Goal: Task Accomplishment & Management: Use online tool/utility

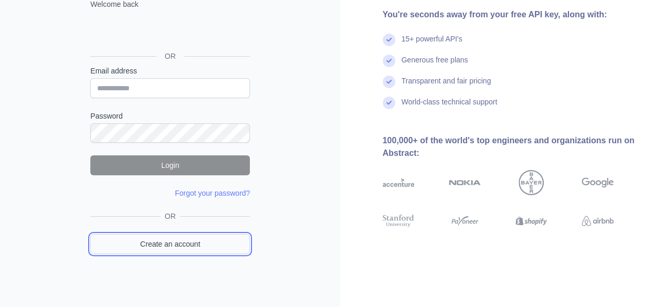
click at [159, 237] on link "Create an account" at bounding box center [170, 244] width 160 height 20
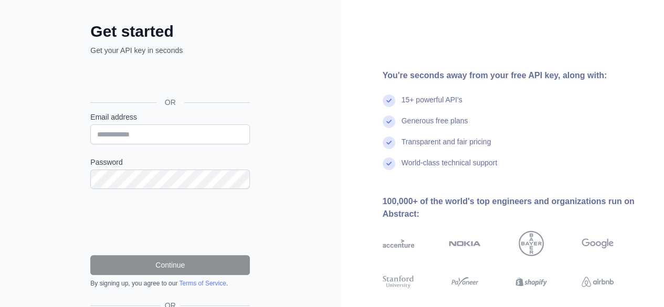
scroll to position [44, 0]
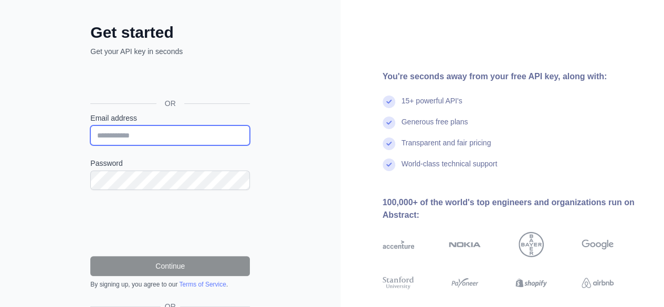
click at [111, 132] on input "Email address" at bounding box center [170, 135] width 160 height 20
type input "**********"
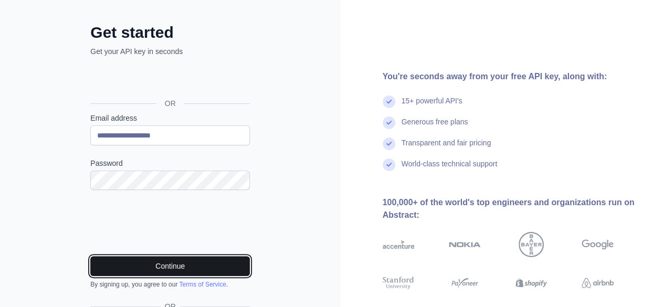
click at [120, 259] on button "Continue" at bounding box center [170, 266] width 160 height 20
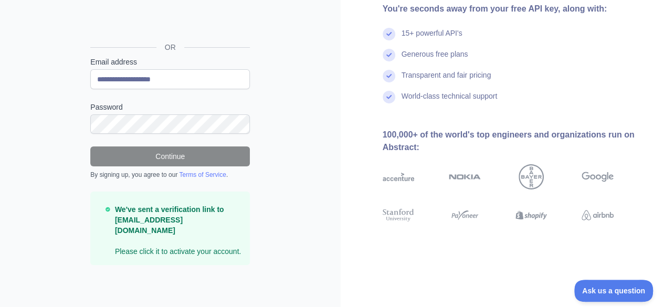
scroll to position [88, 0]
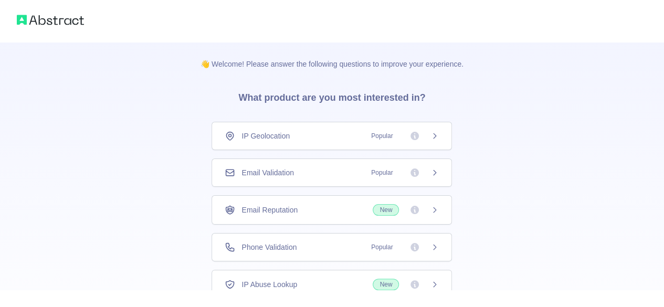
scroll to position [76, 0]
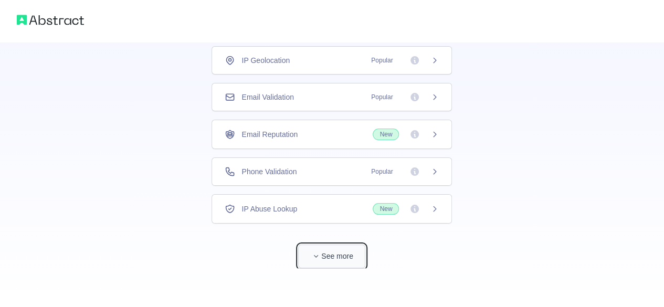
click at [312, 246] on button "See more" at bounding box center [331, 257] width 67 height 24
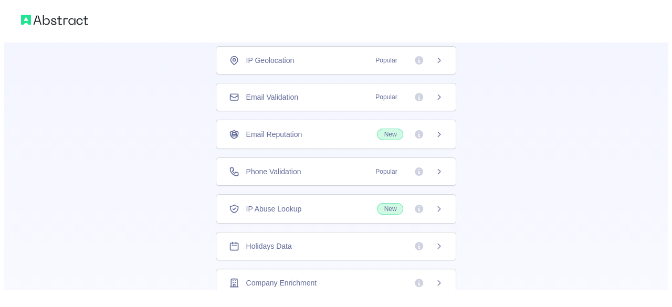
scroll to position [0, 0]
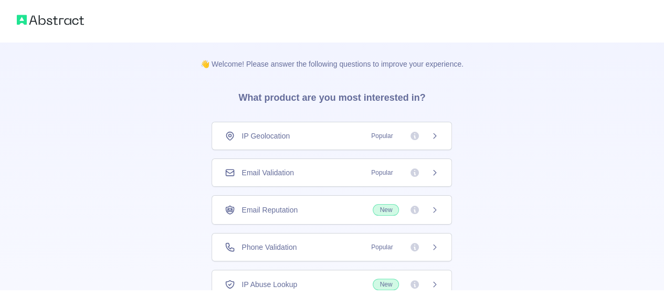
click at [430, 172] on icon at bounding box center [434, 173] width 8 height 8
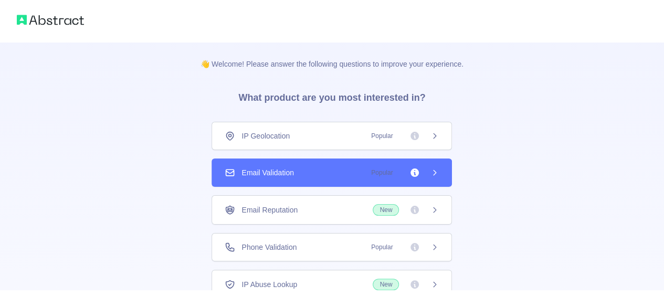
click at [340, 127] on div "IP Geolocation Popular" at bounding box center [332, 136] width 240 height 28
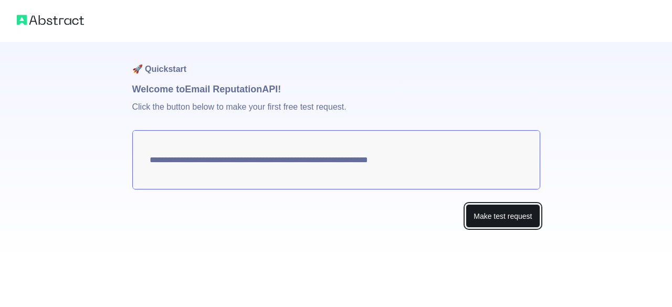
click at [492, 211] on button "Make test request" at bounding box center [503, 216] width 74 height 24
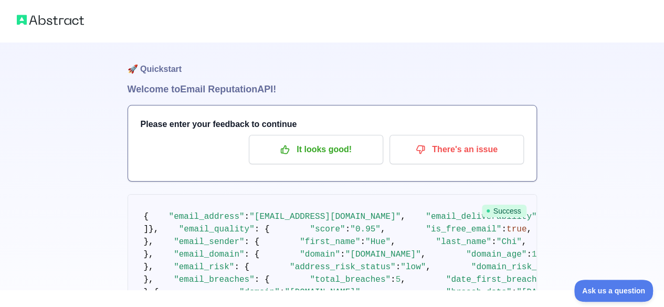
click at [73, 17] on img at bounding box center [50, 20] width 67 height 15
click at [62, 23] on img at bounding box center [50, 20] width 67 height 15
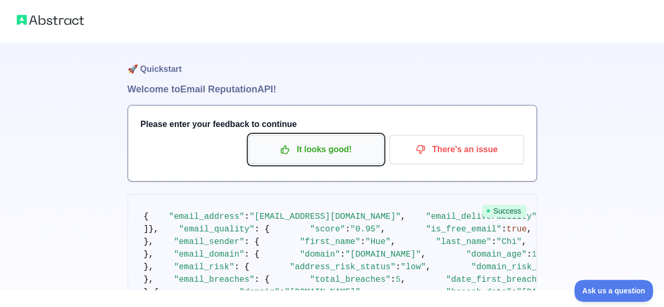
click at [283, 150] on icon "button" at bounding box center [285, 149] width 10 height 10
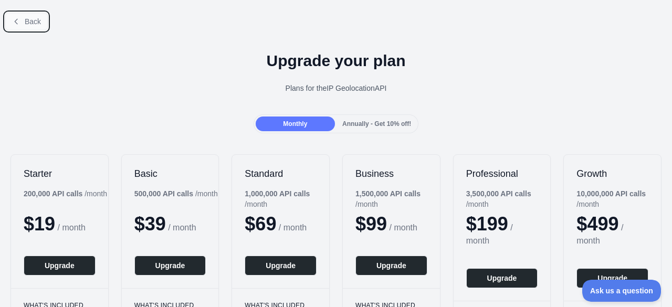
click at [31, 19] on span "Back" at bounding box center [33, 21] width 16 height 8
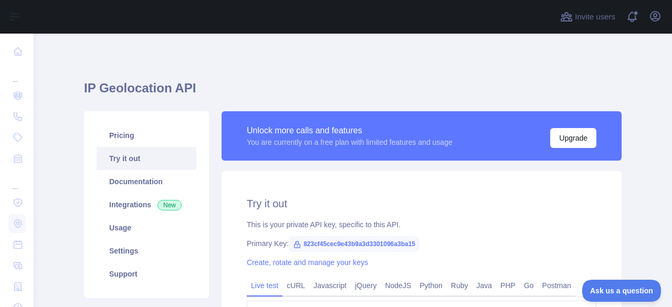
type textarea "**********"
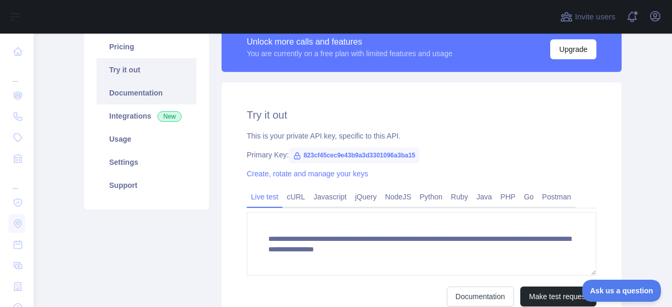
scroll to position [90, 0]
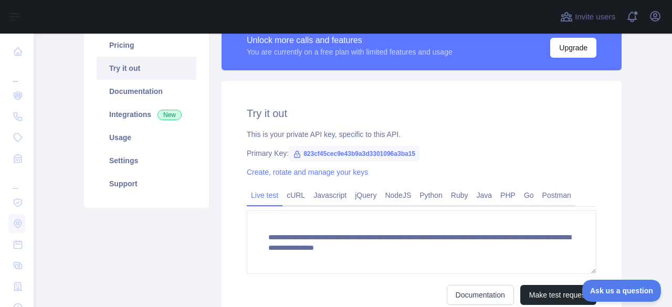
click at [328, 149] on span "823cf45cec9e43b9a3d3301096a3ba15" at bounding box center [354, 154] width 131 height 16
drag, startPoint x: 415, startPoint y: 152, endPoint x: 290, endPoint y: 152, distance: 124.4
click at [290, 152] on div "Primary Key: 823cf45cec9e43b9a3d3301096a3ba15" at bounding box center [422, 153] width 350 height 10
copy span "823cf45cec9e43b9a3d3301096a3ba15"
